Goal: Check status

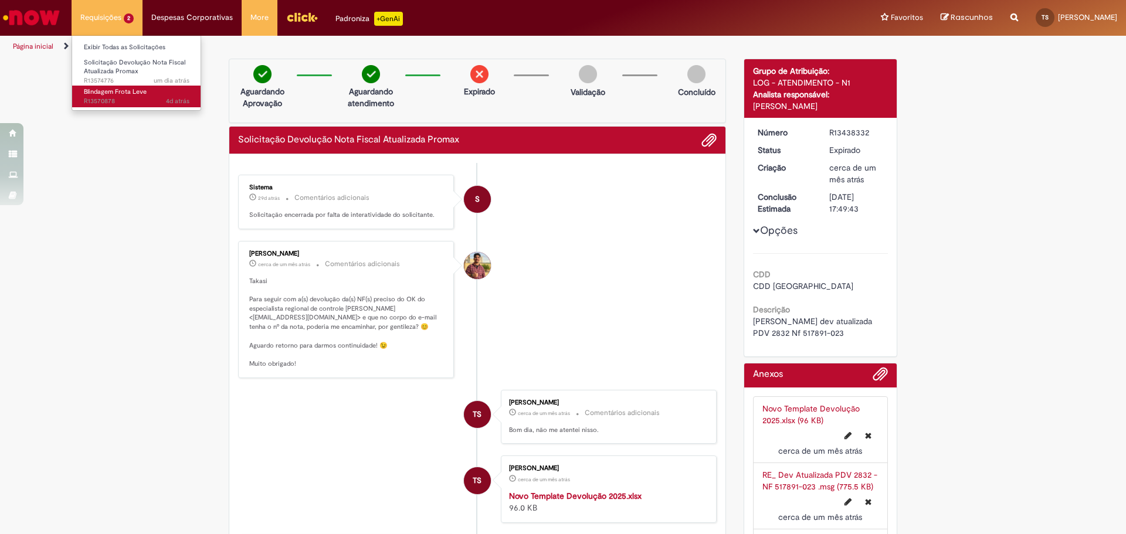
click at [132, 93] on span "Blindagem Frota Leve" at bounding box center [115, 91] width 63 height 9
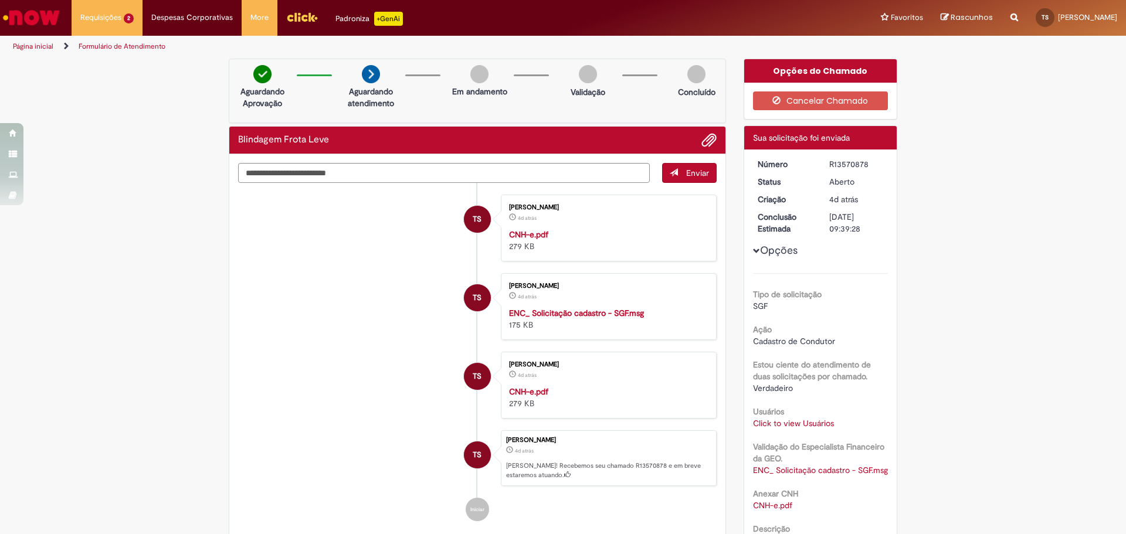
click at [53, 262] on div "Verificar Código de Barras Aguardando Aprovação Aguardando atendimento Em andam…" at bounding box center [563, 378] width 1126 height 639
